Goal: Navigation & Orientation: Go to known website

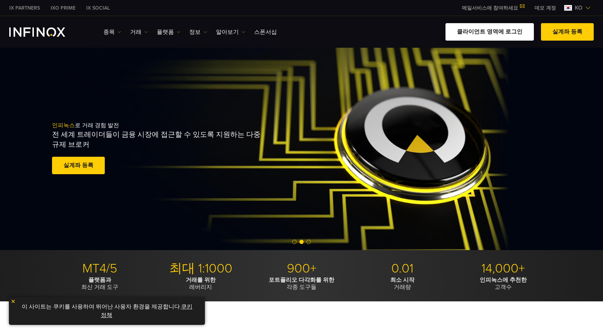
click at [499, 28] on link "클라이언트 영역에 로그인" at bounding box center [489, 31] width 88 height 17
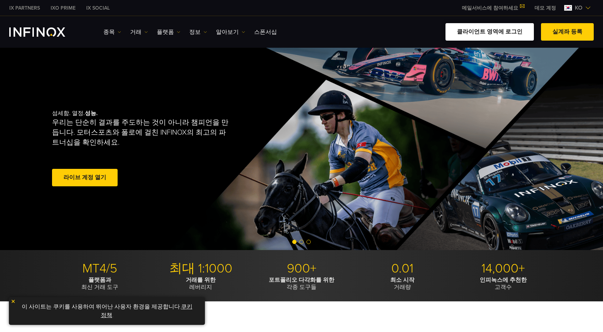
click at [521, 33] on link "클라이언트 영역에 로그인" at bounding box center [489, 31] width 88 height 17
